Goal: Check status: Check status

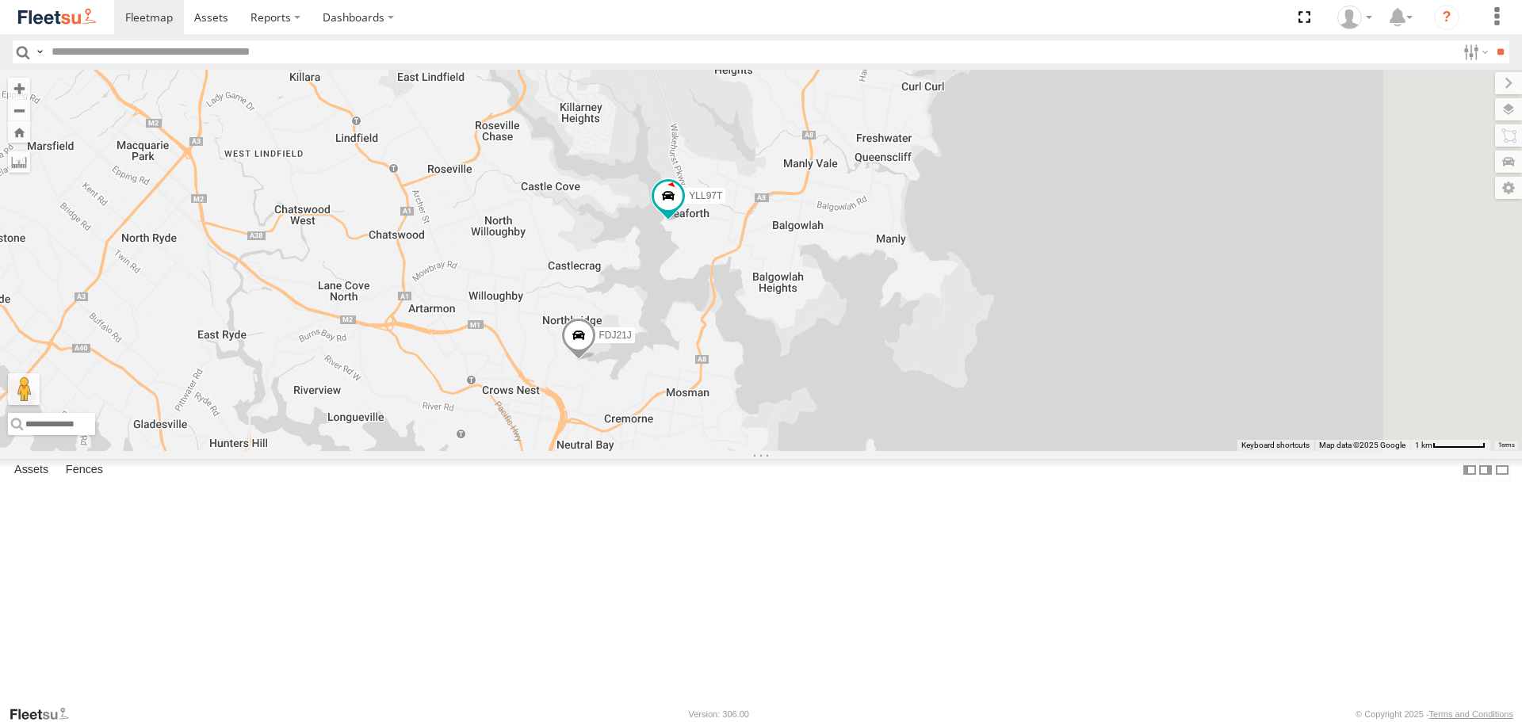
drag, startPoint x: 985, startPoint y: 263, endPoint x: 922, endPoint y: 541, distance: 285.4
click at [916, 450] on div "YLF23N FDJ21J YMC89Z - HiAce EHV94J YLL97T ES026Q EUG54D" at bounding box center [761, 260] width 1522 height 380
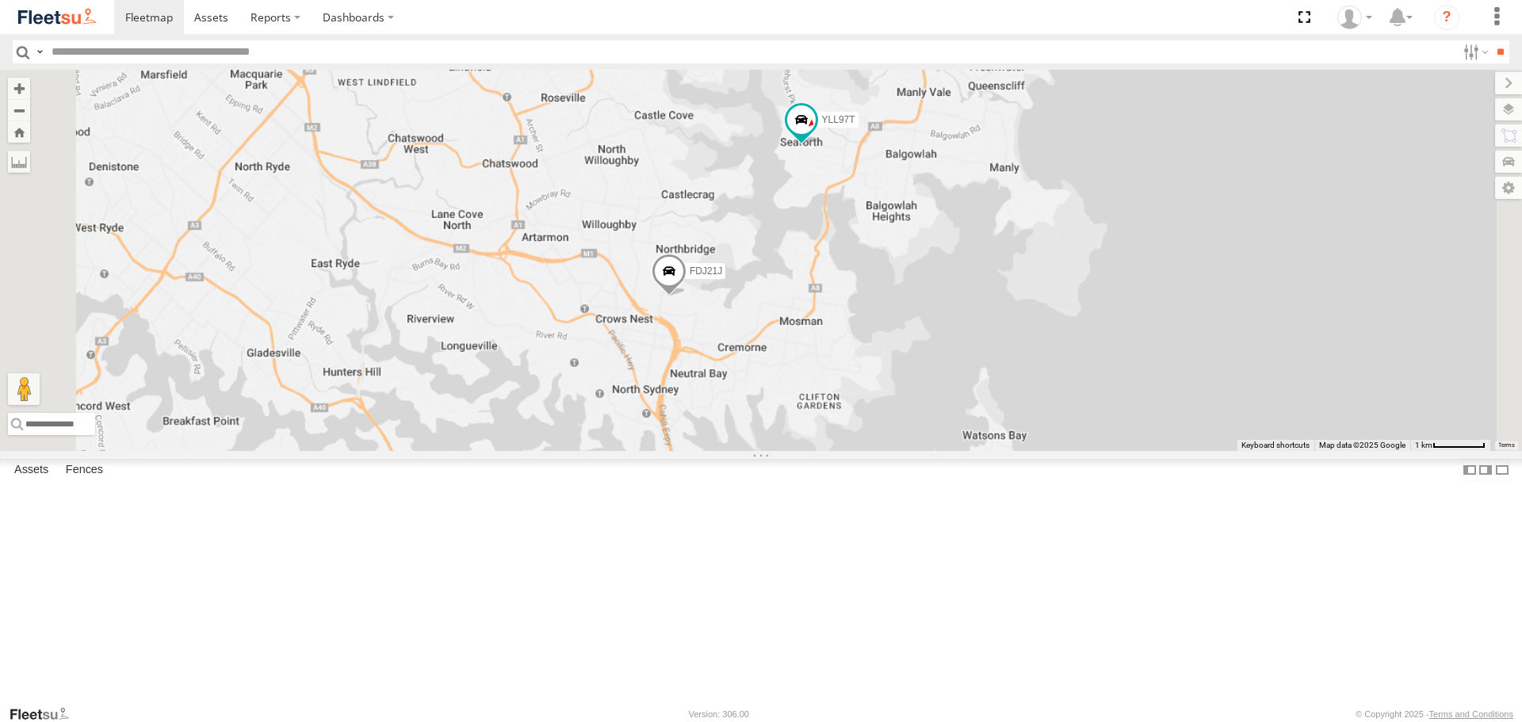
drag, startPoint x: 1122, startPoint y: 425, endPoint x: 1081, endPoint y: 193, distance: 235.8
click at [1081, 193] on div "FDJ21J YLL97T" at bounding box center [761, 260] width 1522 height 380
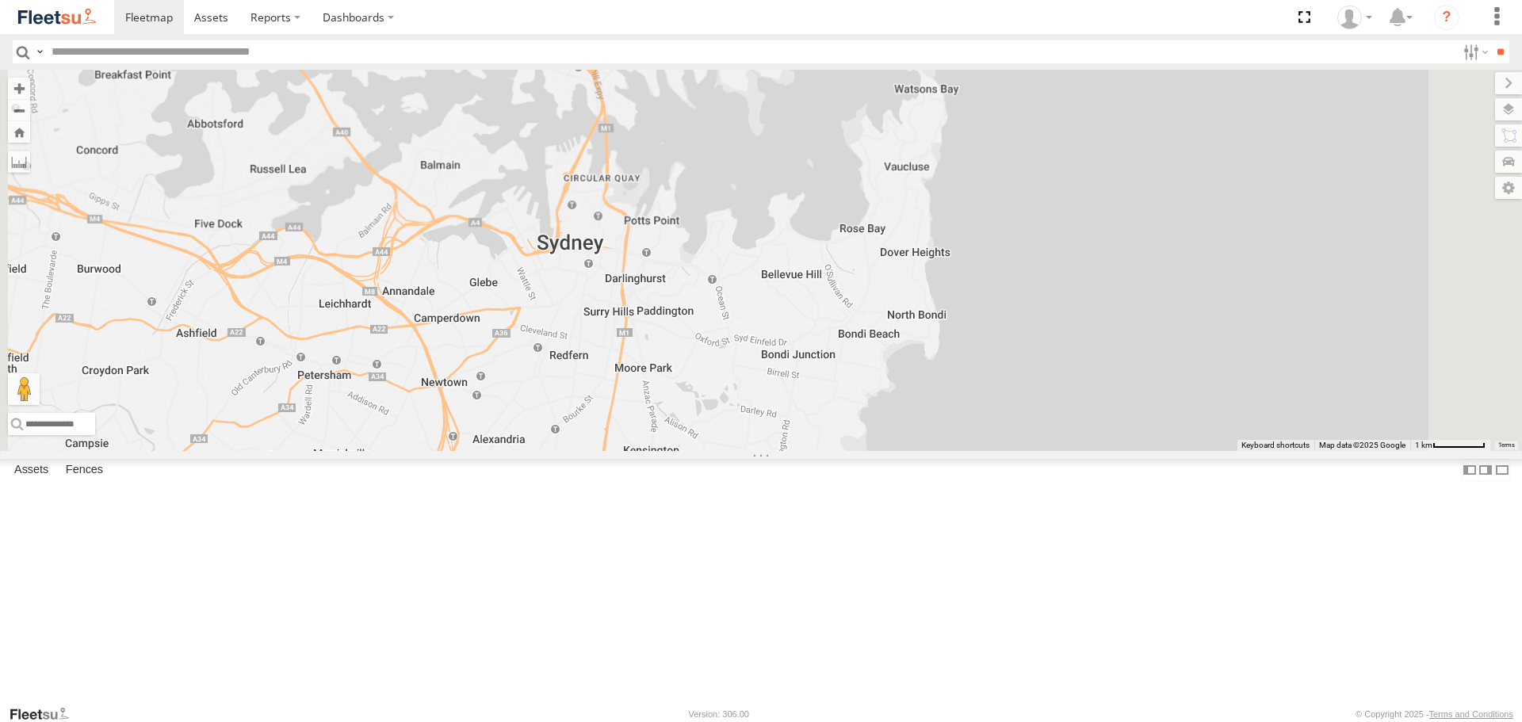
drag, startPoint x: 1102, startPoint y: 378, endPoint x: 1088, endPoint y: 327, distance: 53.3
click at [1088, 327] on div "FDJ21J YLL97T" at bounding box center [761, 260] width 1522 height 380
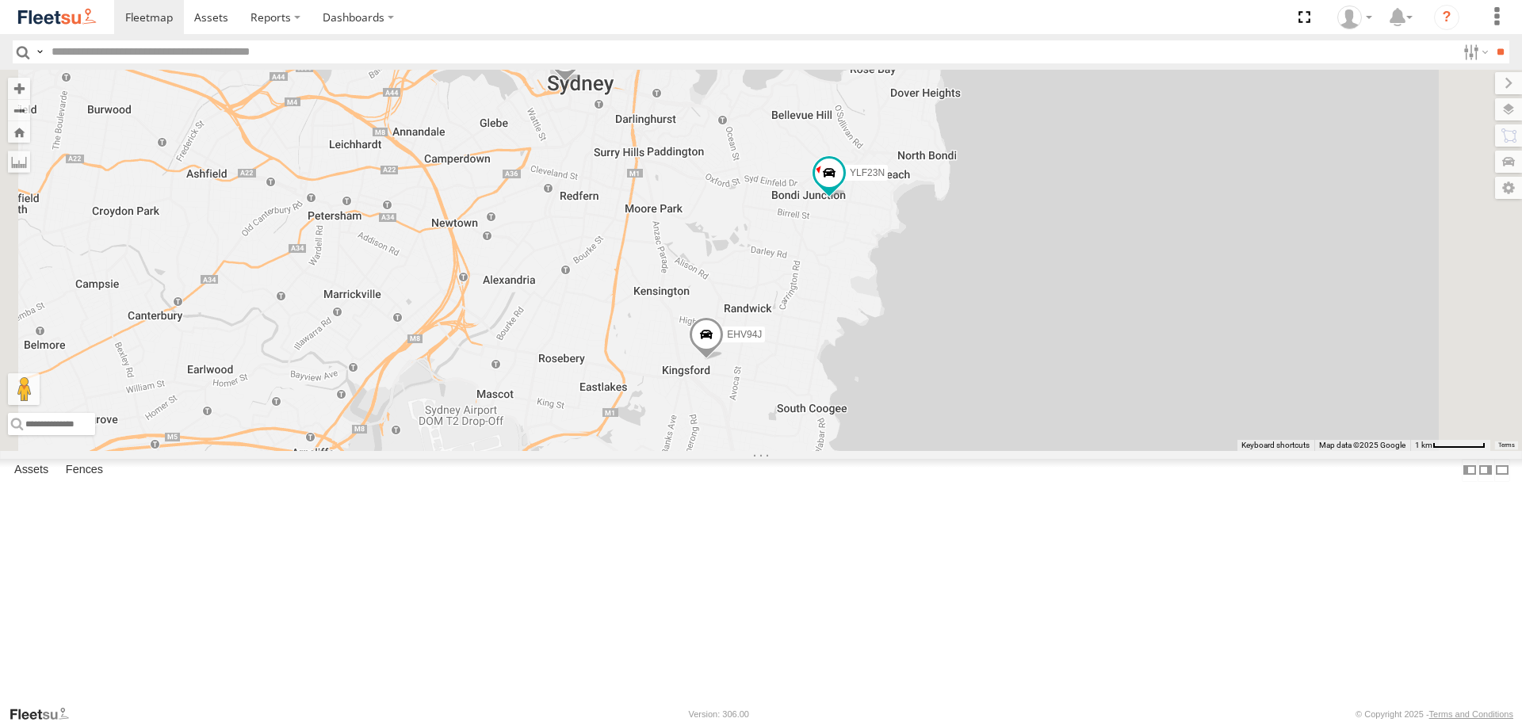
drag, startPoint x: 1115, startPoint y: 402, endPoint x: 1038, endPoint y: 409, distance: 76.4
click at [1115, 401] on div "FDJ21J YLL97T YLF23N YMC89Z - HiAce EHV94J ES026Q" at bounding box center [761, 260] width 1522 height 380
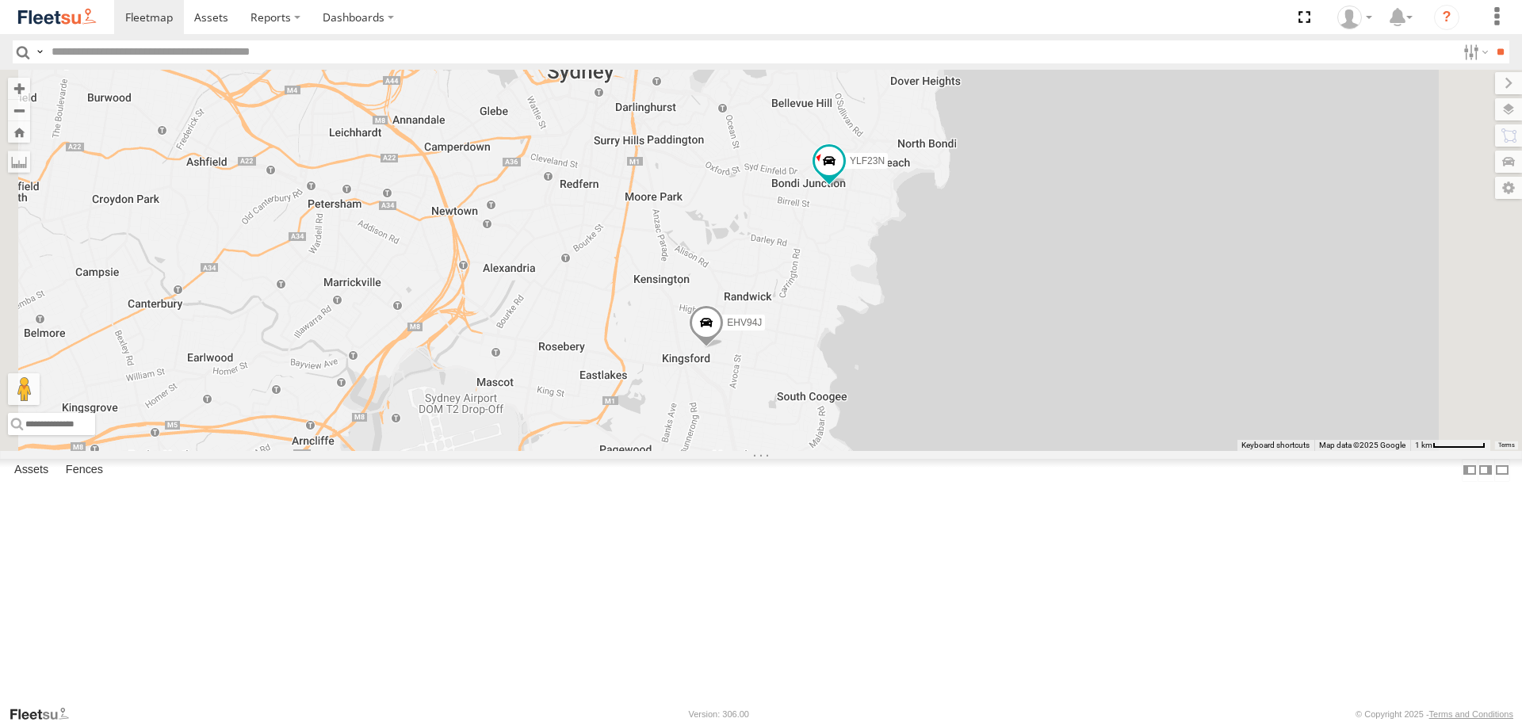
click at [724, 349] on span at bounding box center [706, 327] width 35 height 43
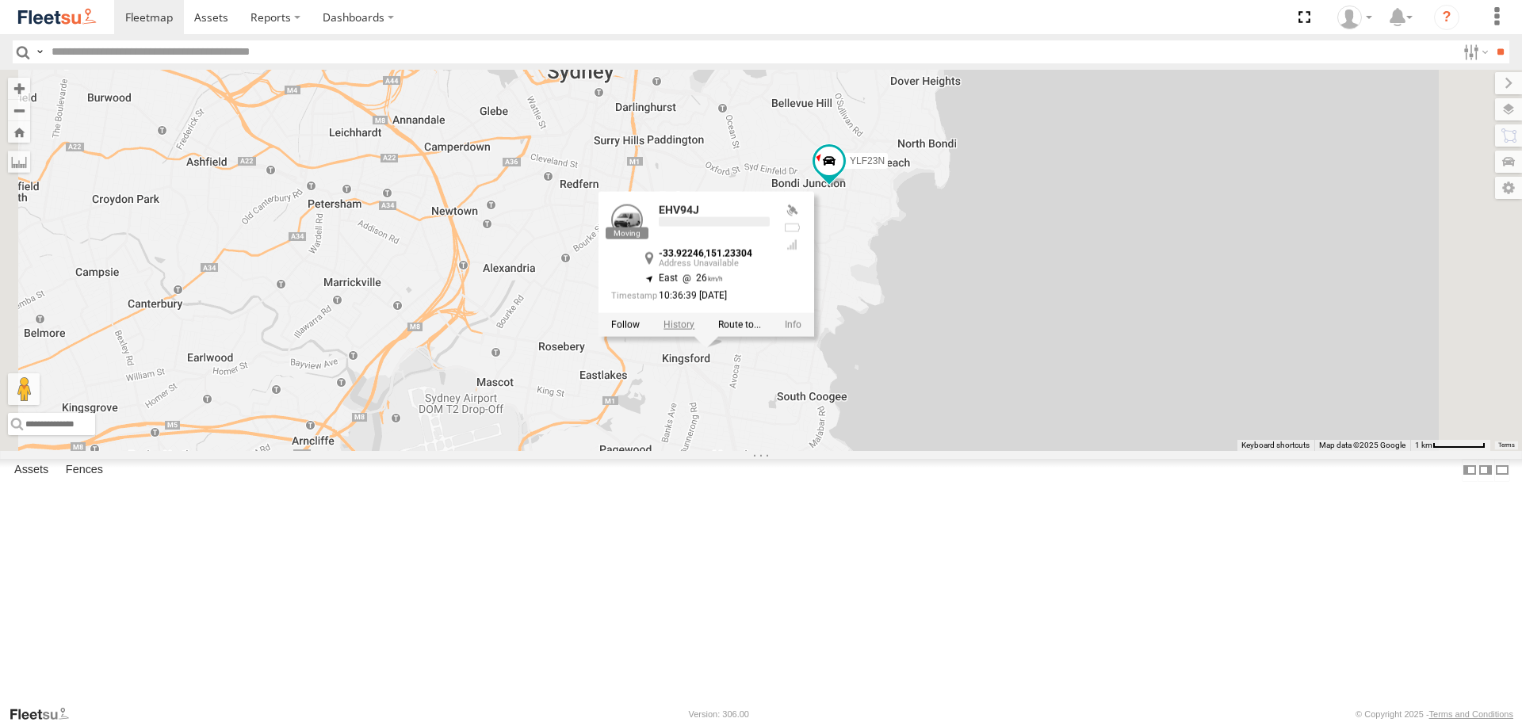
click at [694, 331] on label at bounding box center [678, 324] width 31 height 11
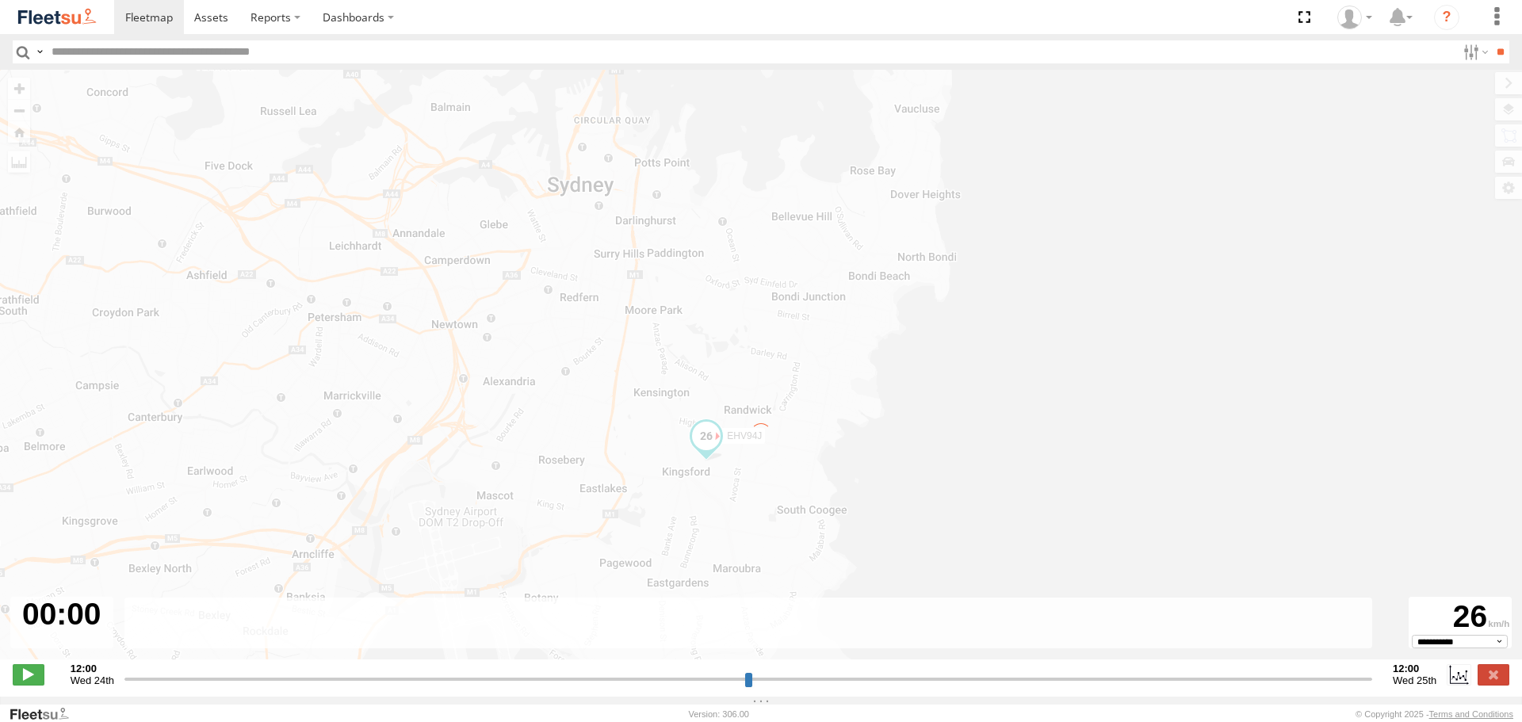
type input "**********"
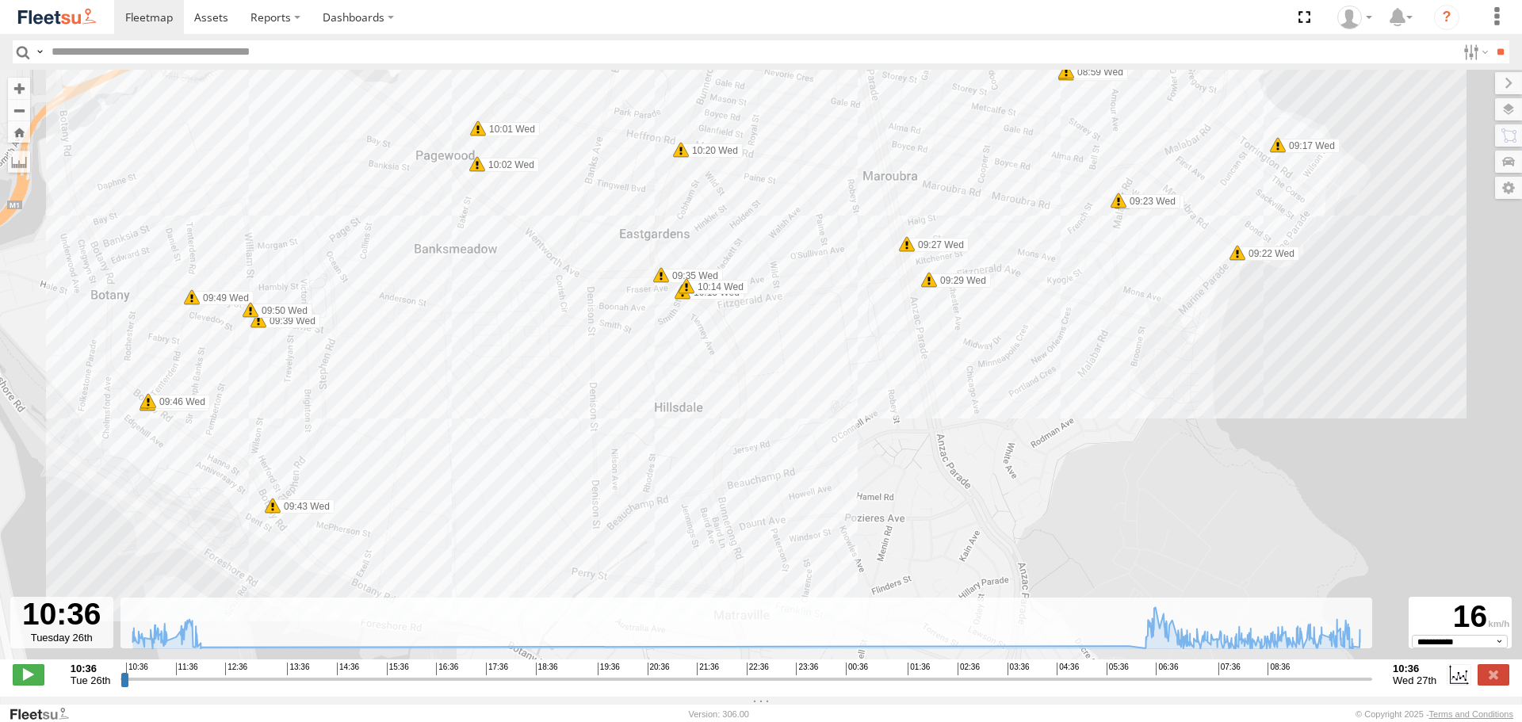
drag, startPoint x: 740, startPoint y: 494, endPoint x: 793, endPoint y: 466, distance: 59.9
click at [793, 466] on div "EHV94J 11:33 Tue 11:34 Tue 11:36 Tue 11:51 Tue 11:56 Tue 11:56 Tue 12:02 Tue 06…" at bounding box center [761, 373] width 1522 height 606
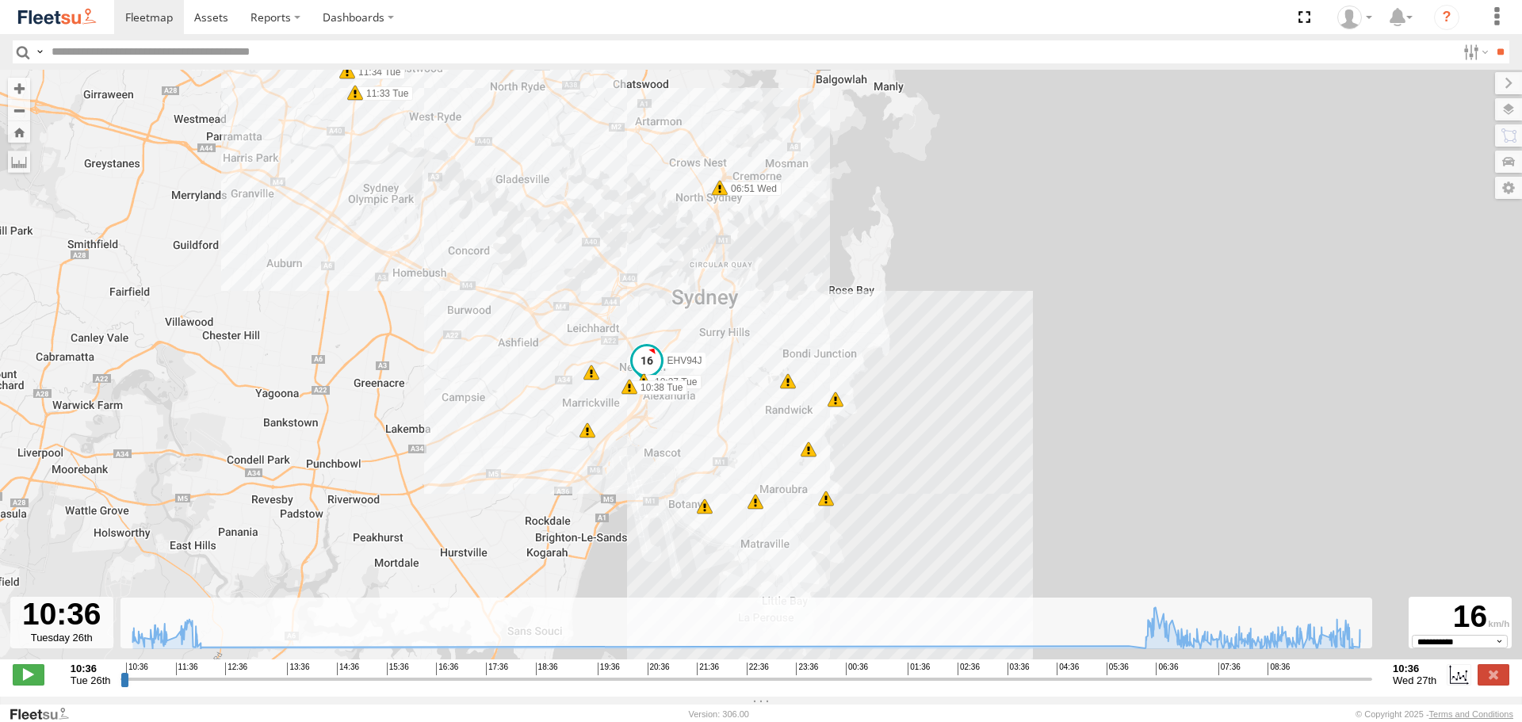
drag, startPoint x: 719, startPoint y: 277, endPoint x: 712, endPoint y: 374, distance: 97.8
click at [707, 402] on div "EHV94J 11:33 Tue 11:34 Tue 11:36 Tue 11:51 Tue 11:56 Tue 11:56 Tue 12:02 Tue 06…" at bounding box center [761, 373] width 1522 height 606
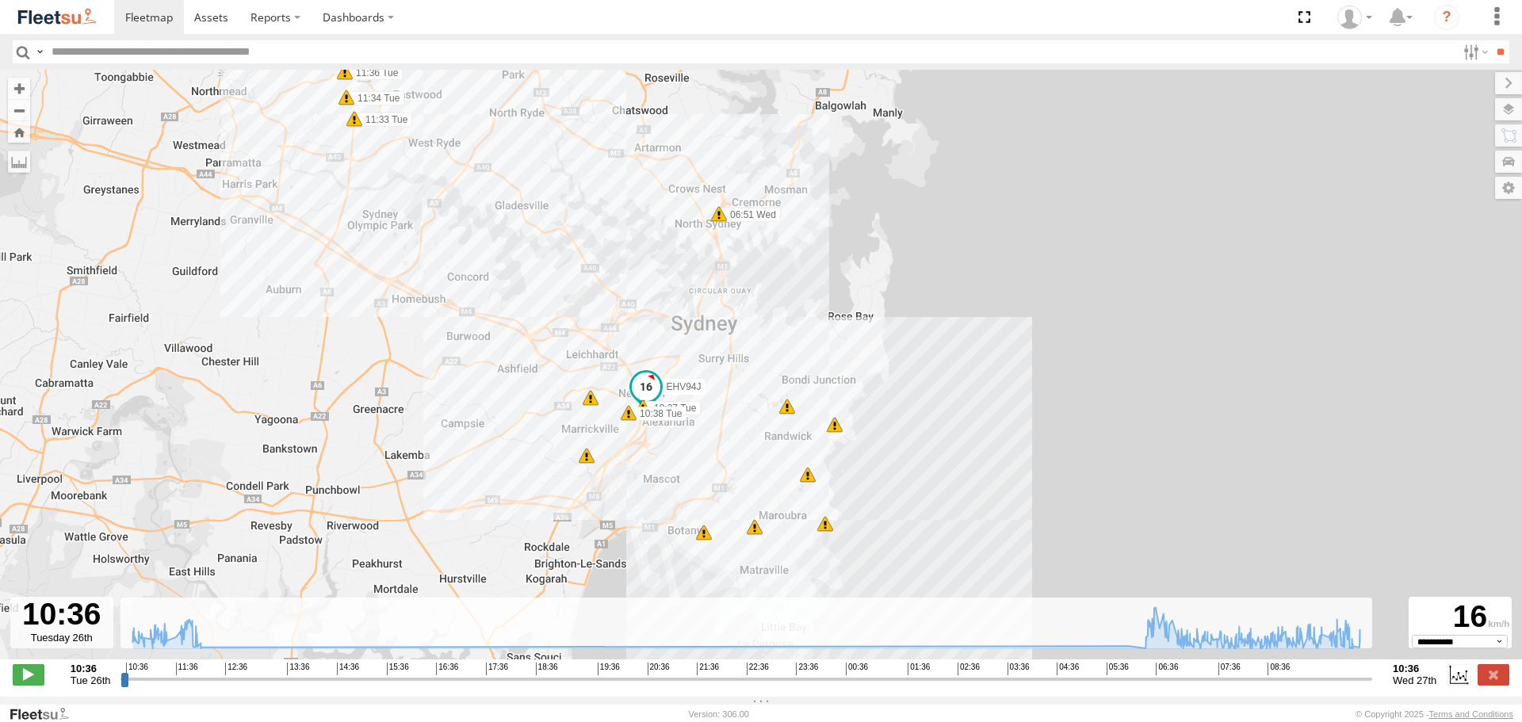
drag, startPoint x: 732, startPoint y: 301, endPoint x: 735, endPoint y: 269, distance: 32.6
click at [708, 380] on div "EHV94J 11:33 Tue 11:34 Tue 11:36 Tue 11:51 Tue 11:56 Tue 11:56 Tue 12:02 Tue 06…" at bounding box center [761, 373] width 1522 height 606
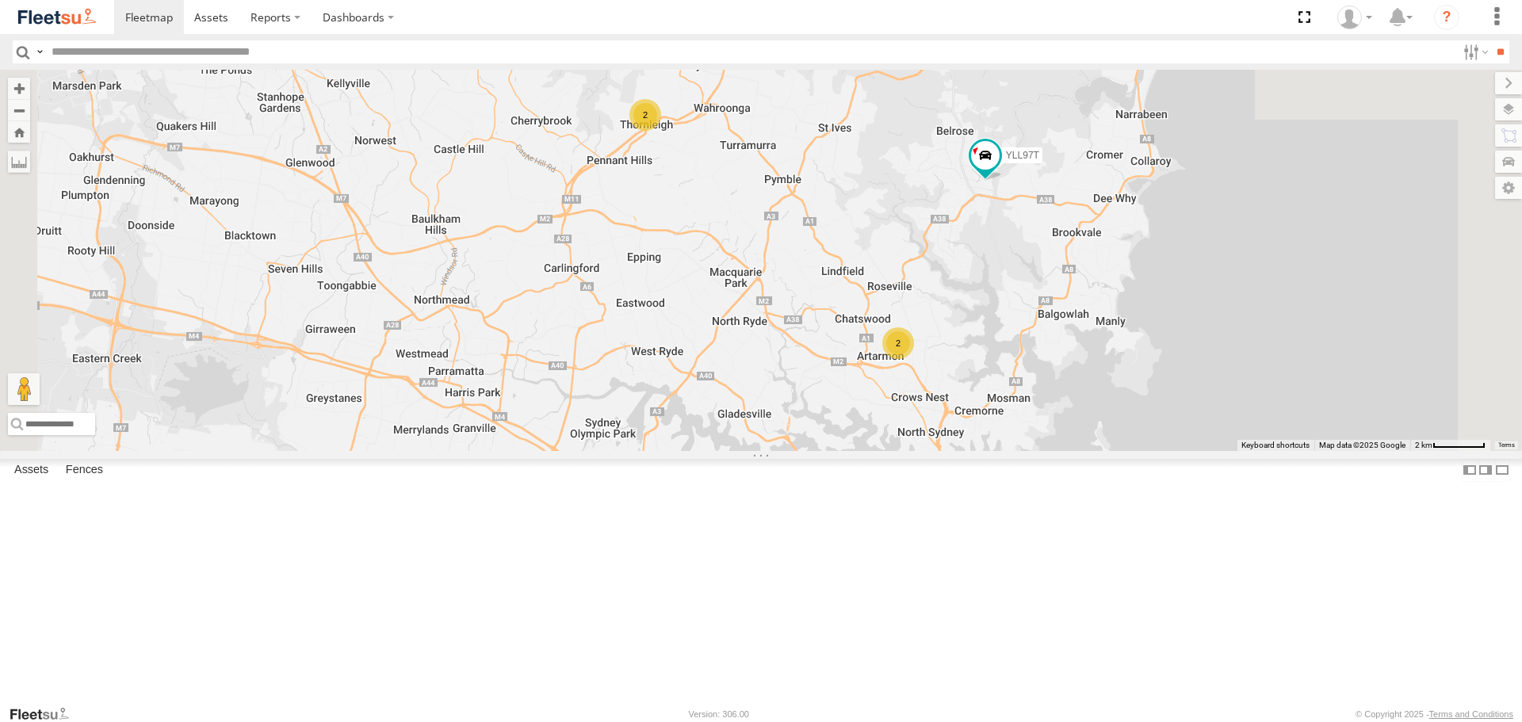
drag, startPoint x: 742, startPoint y: 358, endPoint x: 695, endPoint y: 345, distance: 48.7
click at [695, 345] on div "YLF23N EHV94J YLL97T ES026Q EUG54D 2 2" at bounding box center [761, 260] width 1522 height 380
